Goal: Register for event/course

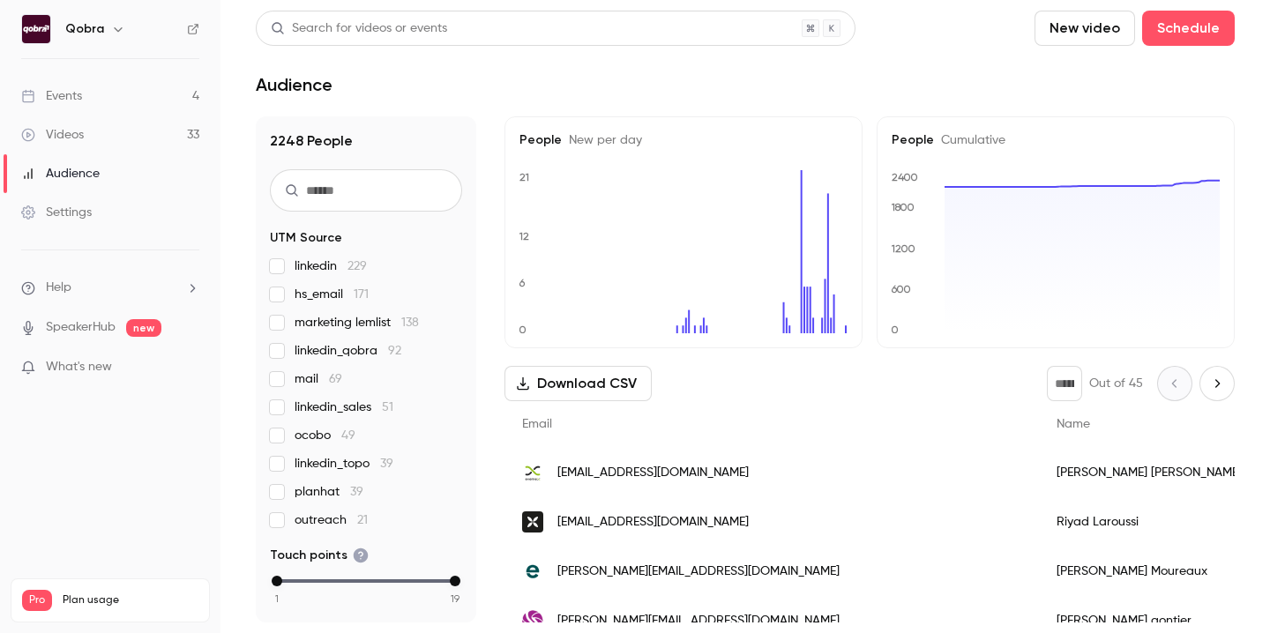
click at [72, 101] on div "Events" at bounding box center [51, 96] width 61 height 18
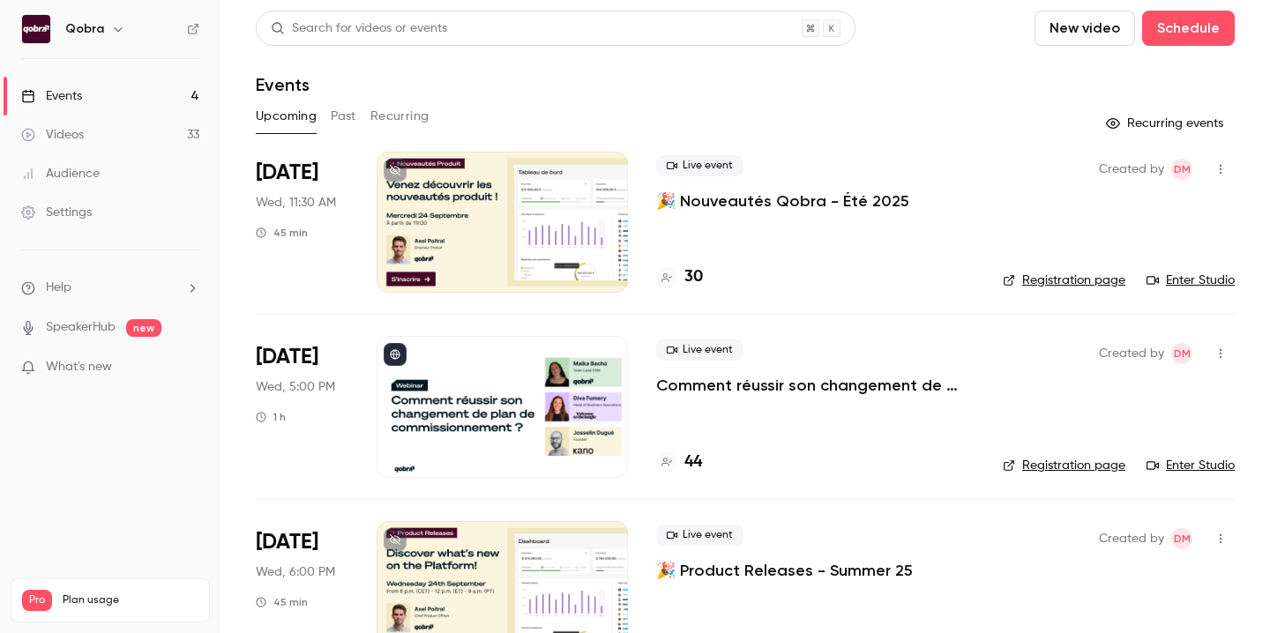
click at [797, 365] on div "Live event Comment réussir son changement de plan de commissionnement ?" at bounding box center [815, 368] width 318 height 56
click at [452, 413] on div at bounding box center [502, 406] width 251 height 141
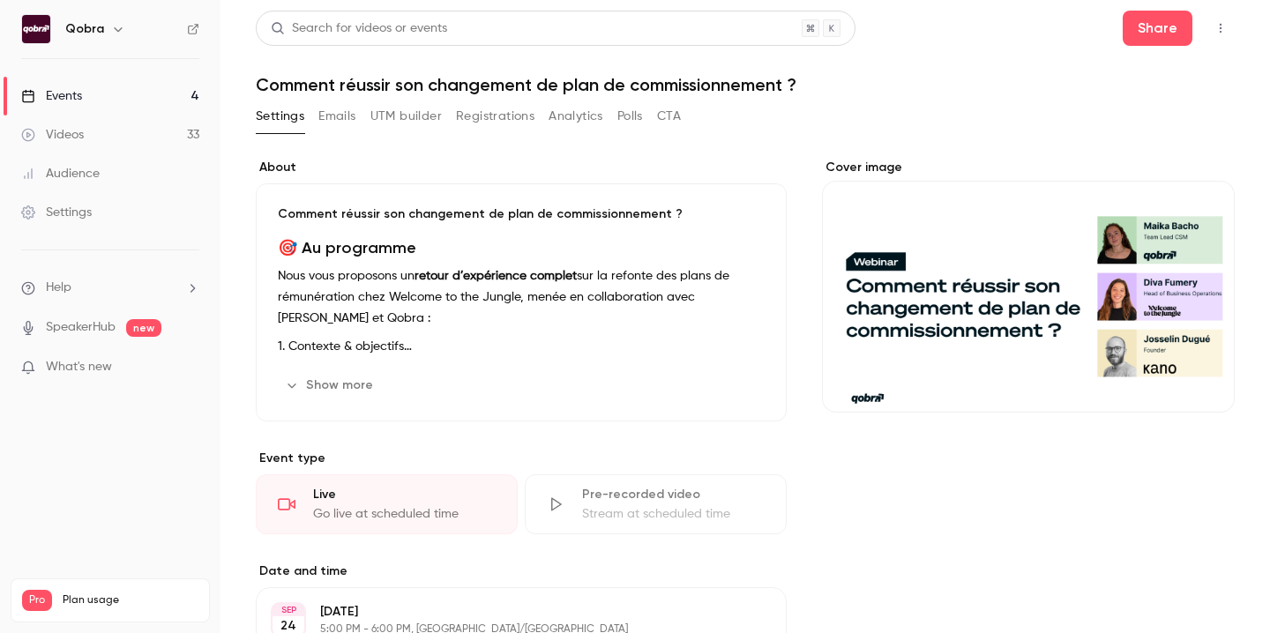
click at [493, 119] on button "Registrations" at bounding box center [495, 116] width 78 height 28
